Goal: Find specific page/section: Find specific page/section

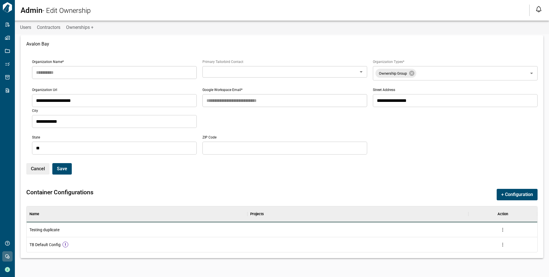
scroll to position [41, 508]
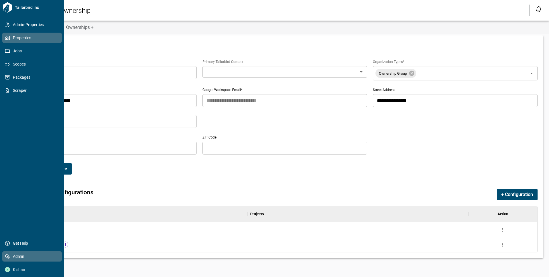
click at [12, 36] on span "Properties" at bounding box center [33, 38] width 46 height 6
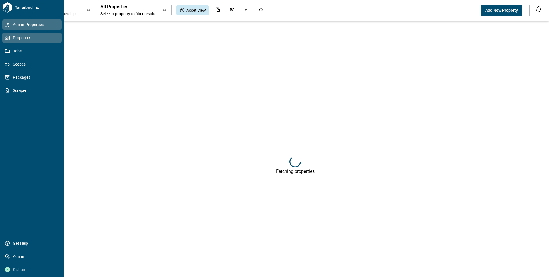
click at [46, 27] on span "Admin-Properties" at bounding box center [33, 25] width 46 height 6
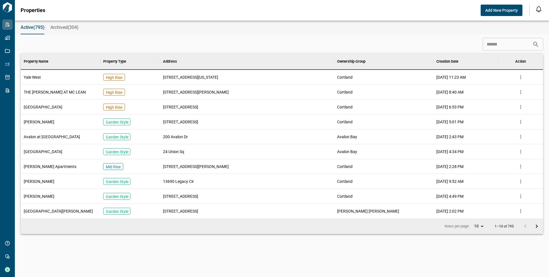
scroll to position [160, 520]
click at [520, 77] on icon "more" at bounding box center [520, 77] width 1 height 4
click at [434, 81] on div "[DATE] 11:23 AM" at bounding box center [465, 77] width 65 height 15
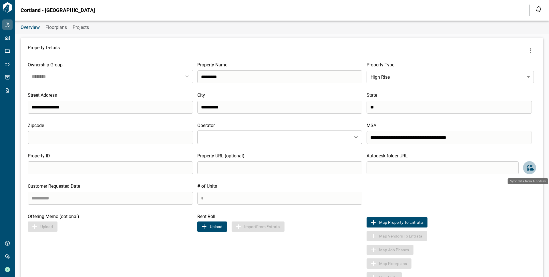
click at [527, 168] on icon "Sync data from Autodesk" at bounding box center [529, 167] width 9 height 9
drag, startPoint x: 371, startPoint y: 169, endPoint x: 472, endPoint y: 172, distance: 101.0
click at [472, 172] on input "search" at bounding box center [443, 167] width 152 height 13
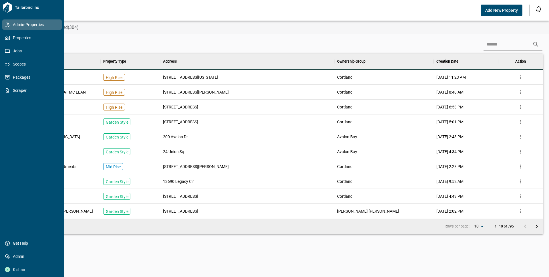
scroll to position [160, 520]
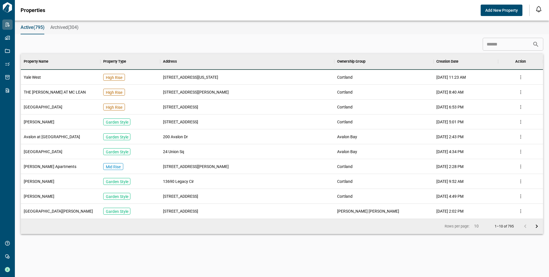
click at [481, 226] on body "Tailorbird Inc Admin-Properties Properties Jobs Scopes Packages Scraper Get Hel…" at bounding box center [274, 149] width 549 height 298
click at [444, 276] on div at bounding box center [274, 281] width 549 height 0
click at [476, 227] on body "Tailorbird Inc Admin-Properties Properties Jobs Scopes Packages Scraper Get Hel…" at bounding box center [274, 138] width 549 height 277
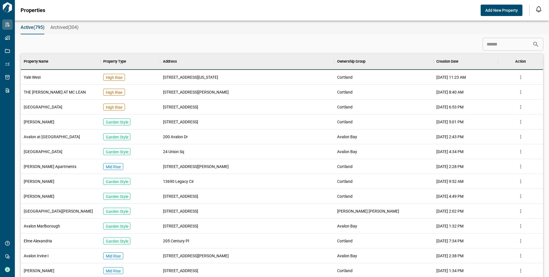
type input "**"
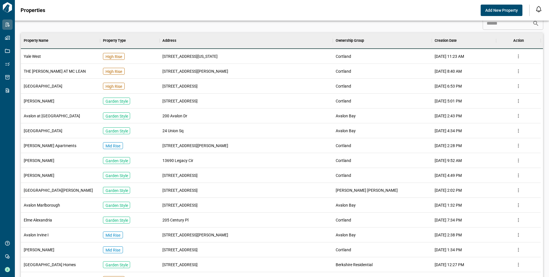
scroll to position [0, 0]
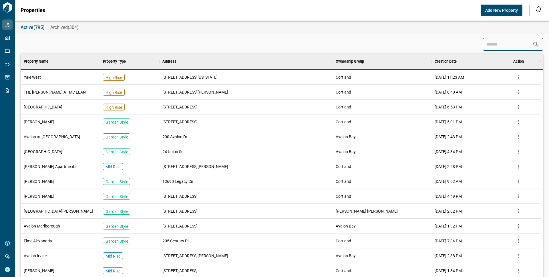
click at [493, 44] on input at bounding box center [508, 44] width 50 height 11
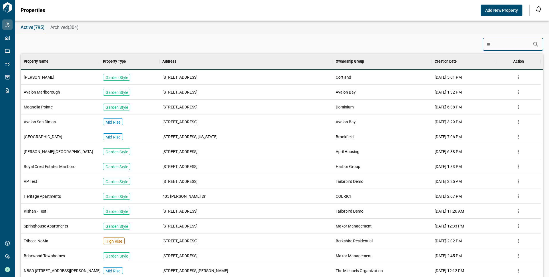
type input "*"
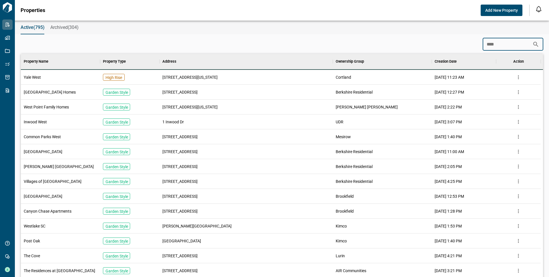
type input "****"
click at [48, 104] on span "West Point Family Homes" at bounding box center [46, 107] width 45 height 6
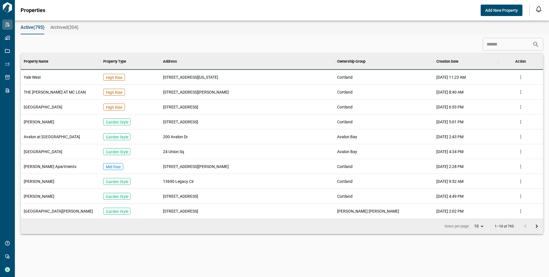
scroll to position [160, 520]
click at [491, 45] on input at bounding box center [508, 44] width 50 height 11
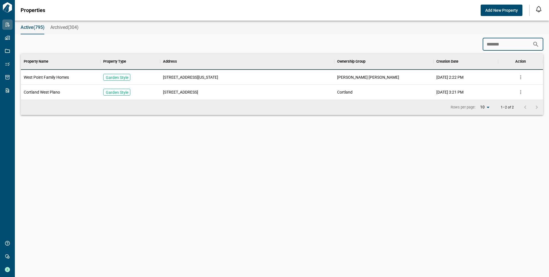
scroll to position [26, 520]
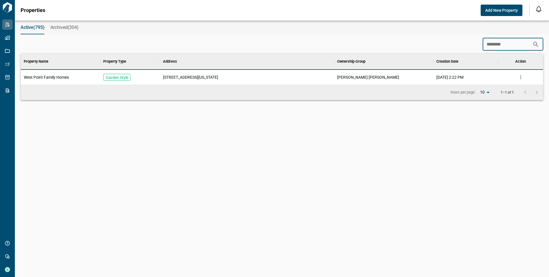
type input "********"
click at [296, 81] on div "[STREET_ADDRESS][US_STATE]" at bounding box center [247, 77] width 174 height 15
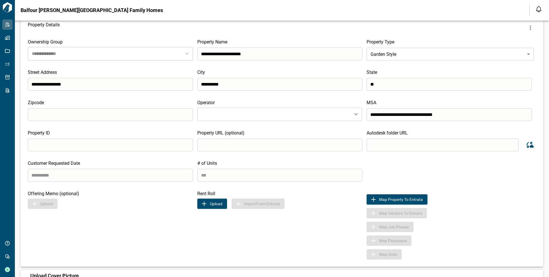
scroll to position [26, 0]
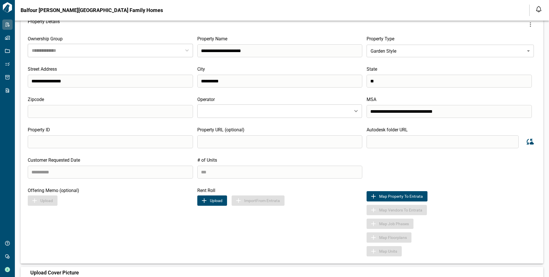
drag, startPoint x: 380, startPoint y: 142, endPoint x: 449, endPoint y: 146, distance: 69.4
click at [449, 146] on input "search" at bounding box center [443, 141] width 152 height 13
